Goal: Transaction & Acquisition: Book appointment/travel/reservation

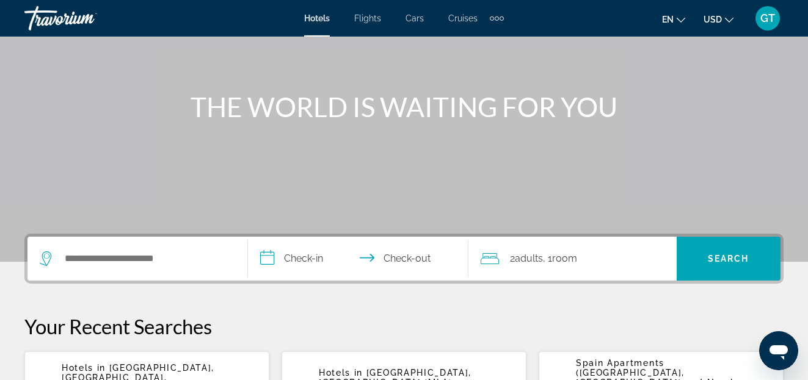
scroll to position [125, 0]
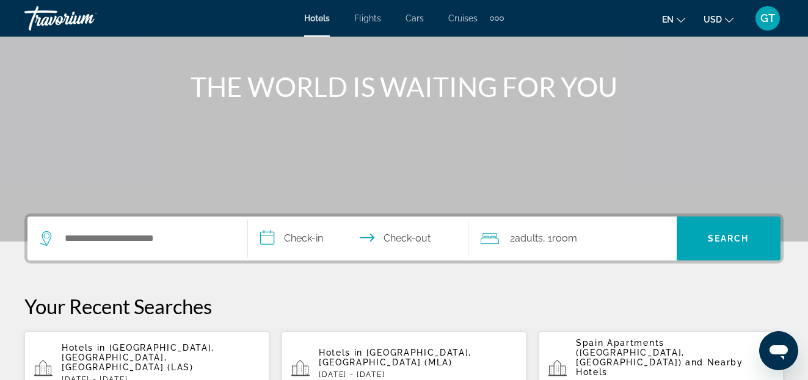
click at [373, 18] on span "Flights" at bounding box center [367, 18] width 27 height 10
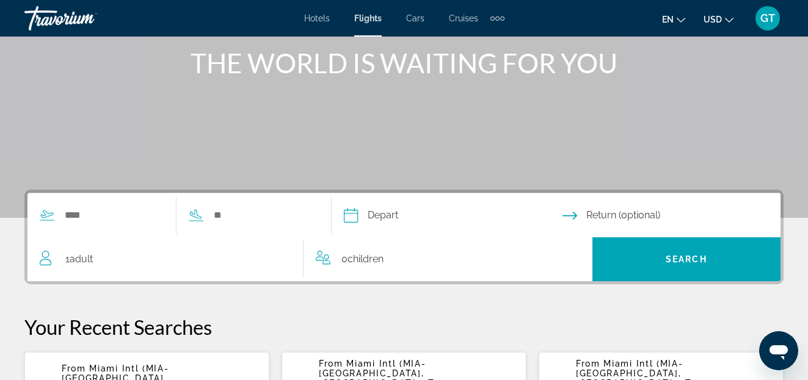
scroll to position [187, 0]
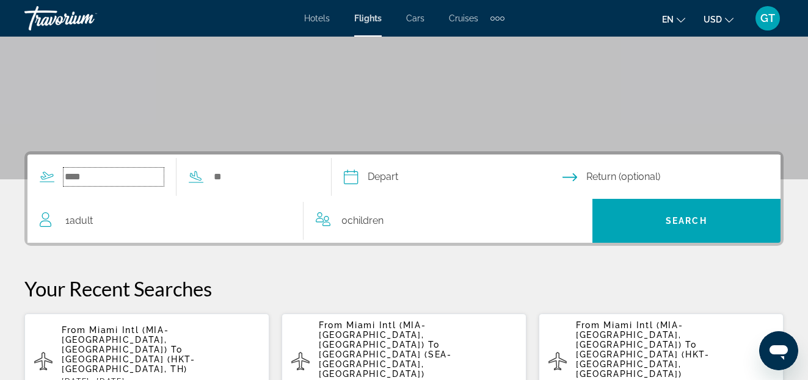
click at [114, 177] on input "Search widget" at bounding box center [114, 177] width 100 height 18
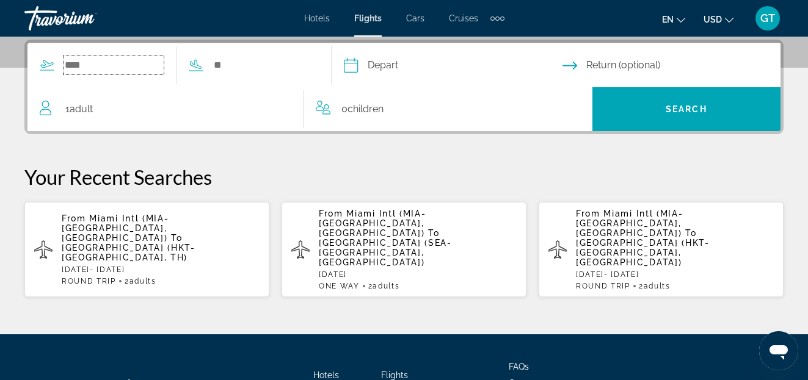
scroll to position [236, 0]
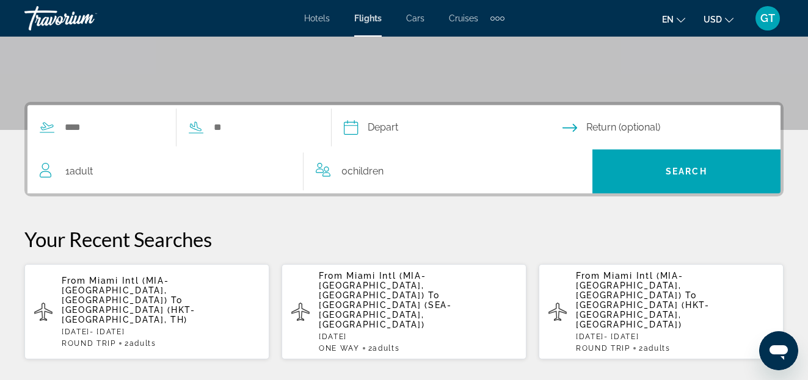
click at [128, 282] on span "Miami Intl (MIA-[GEOGRAPHIC_DATA], [GEOGRAPHIC_DATA])" at bounding box center [115, 290] width 107 height 29
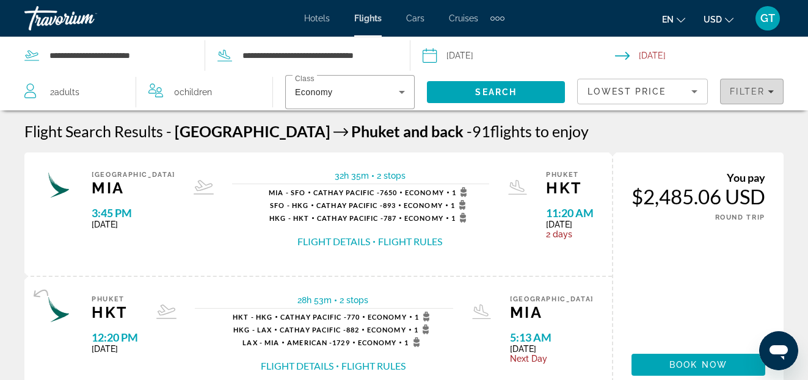
click at [771, 89] on icon "Filters" at bounding box center [771, 92] width 6 height 6
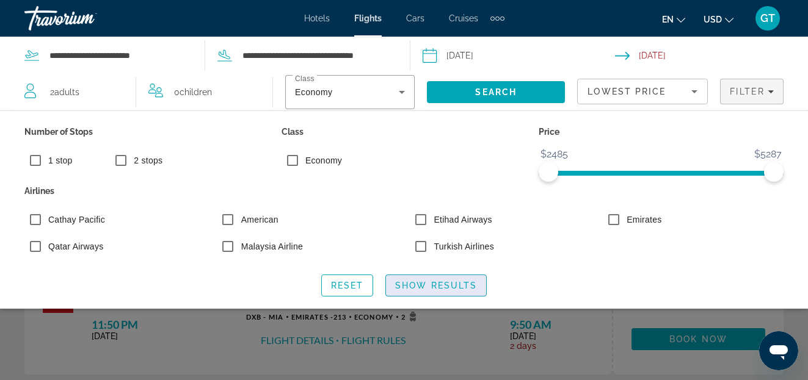
click at [431, 285] on span "Show Results" at bounding box center [436, 286] width 82 height 10
